Goal: Task Accomplishment & Management: Manage account settings

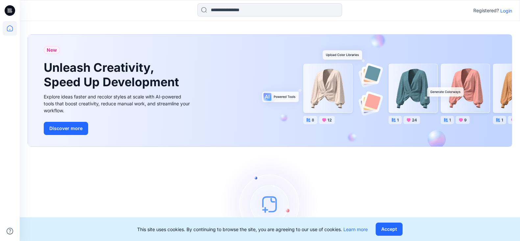
click at [157, 188] on div "Let's get started! Click New to add a style or create a folder." at bounding box center [270, 214] width 484 height 118
click at [11, 32] on icon at bounding box center [10, 28] width 14 height 14
click at [10, 28] on icon at bounding box center [10, 28] width 14 height 14
click at [9, 30] on icon at bounding box center [10, 28] width 14 height 14
click at [7, 29] on icon at bounding box center [10, 28] width 14 height 14
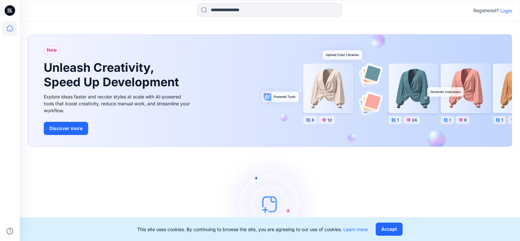
click at [506, 10] on p "Login" at bounding box center [506, 10] width 12 height 7
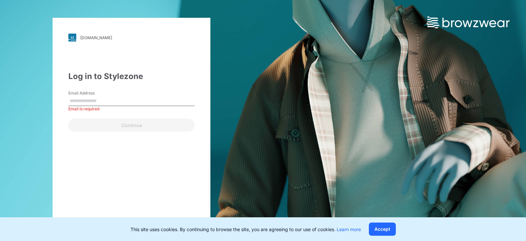
paste input "**********"
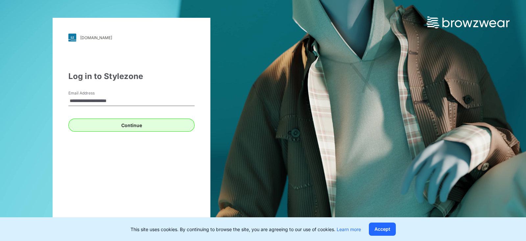
type input "**********"
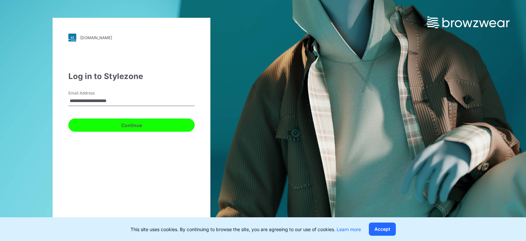
click at [120, 125] on button "Continue" at bounding box center [131, 124] width 126 height 13
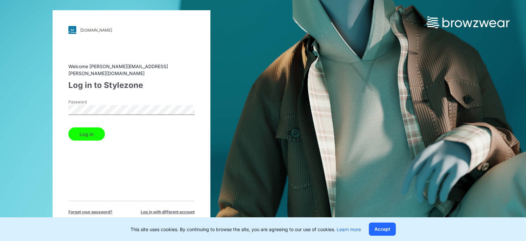
click at [92, 127] on button "Log in" at bounding box center [86, 133] width 37 height 13
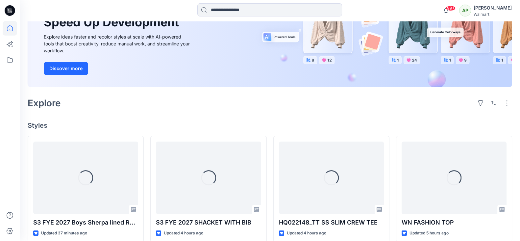
scroll to position [82, 0]
click at [9, 60] on icon at bounding box center [10, 60] width 14 height 14
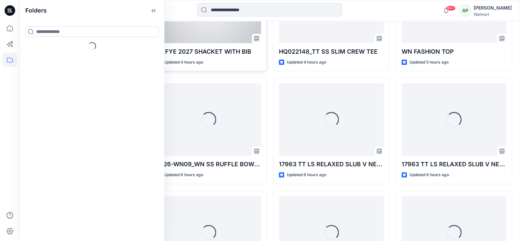
scroll to position [287, 0]
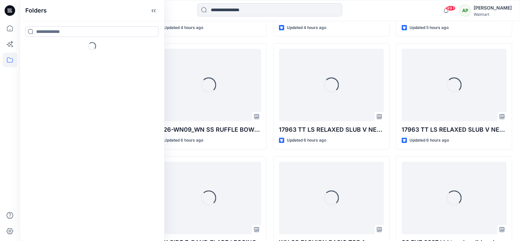
click at [258, 154] on div "Loading... S3 FYE 2027 SHACKET WITH BIB Updated 4 hours ago Loading... S326-WN0…" at bounding box center [208, 97] width 116 height 332
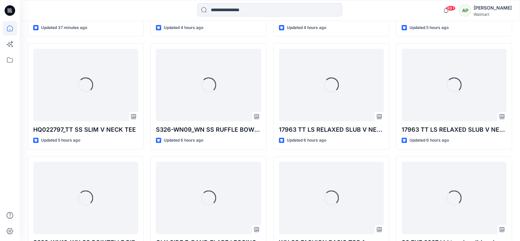
scroll to position [164, 0]
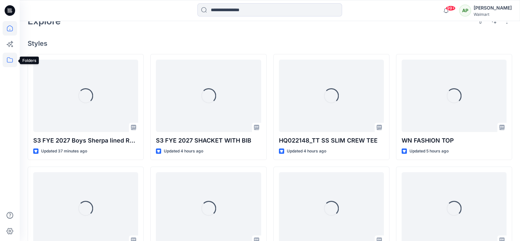
click at [12, 61] on icon at bounding box center [10, 60] width 14 height 14
